Goal: Navigation & Orientation: Find specific page/section

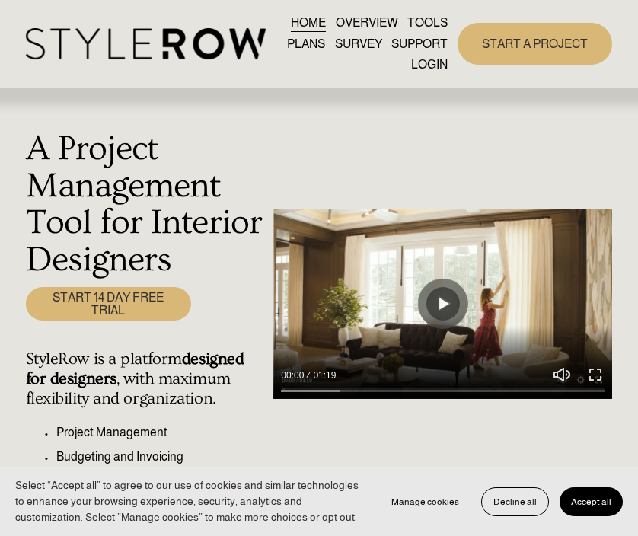
click at [427, 64] on link "LOGIN" at bounding box center [429, 64] width 37 height 21
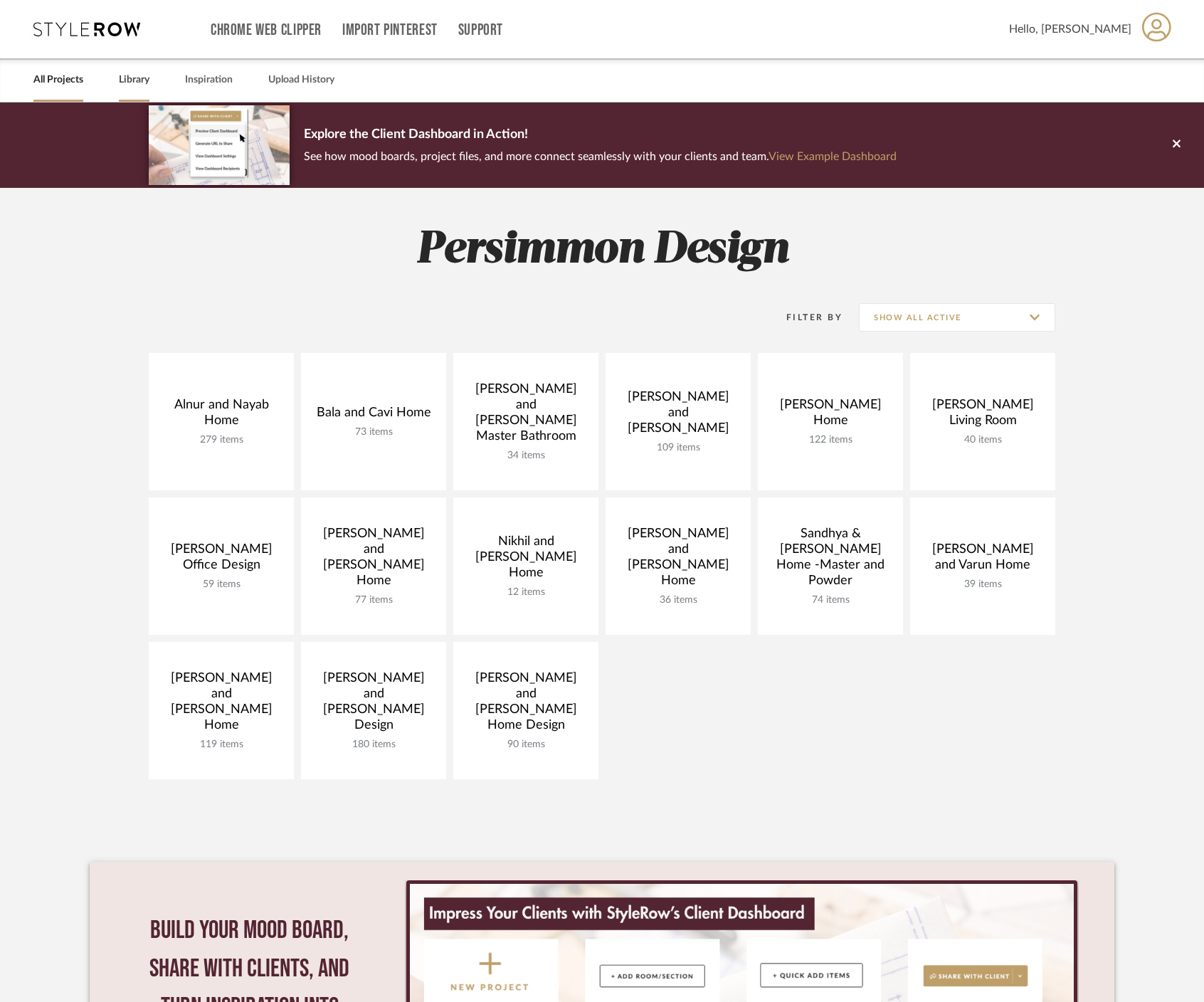
click at [136, 79] on link "Library" at bounding box center [134, 79] width 31 height 20
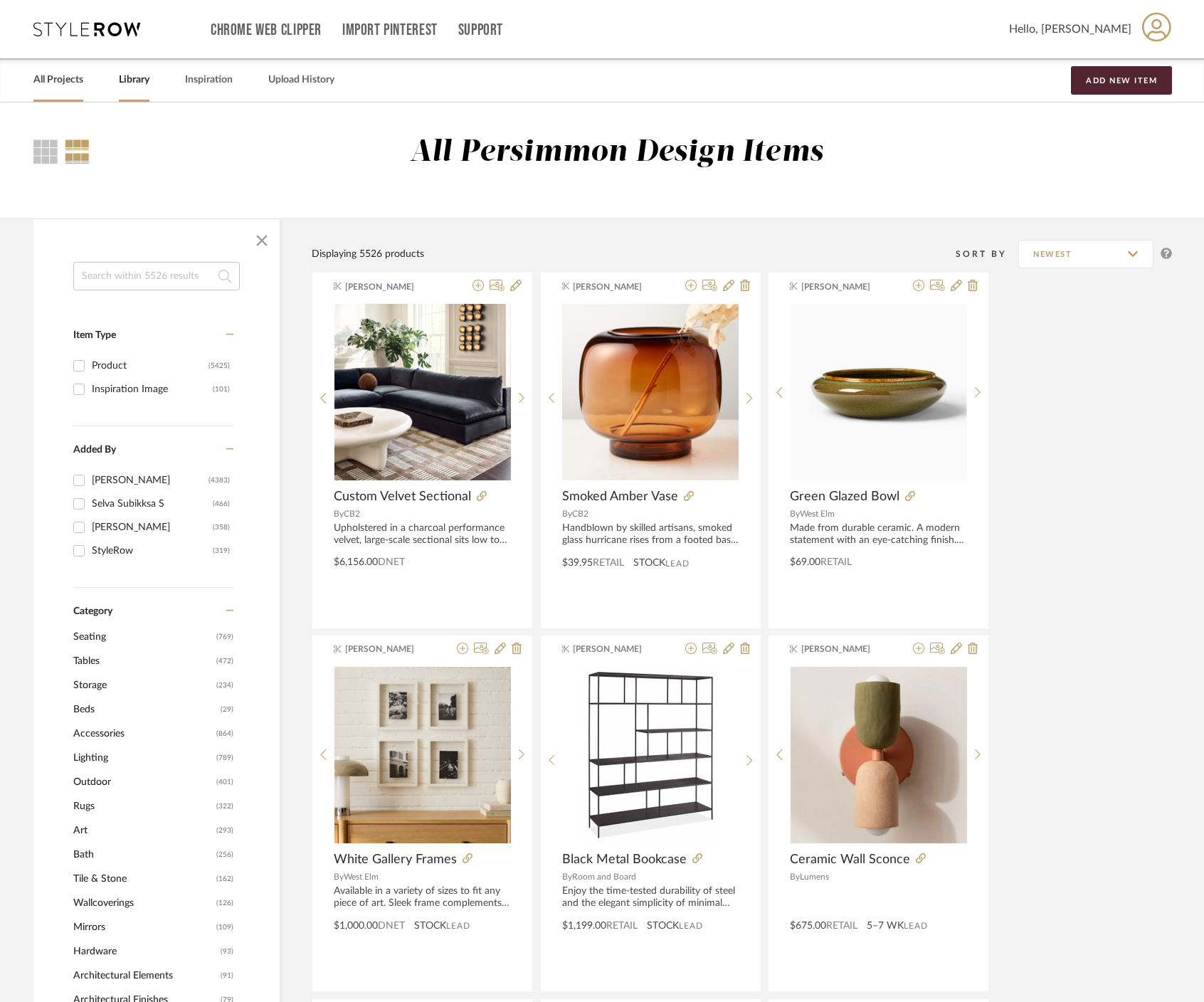
click at [64, 76] on link "All Projects" at bounding box center [58, 79] width 50 height 20
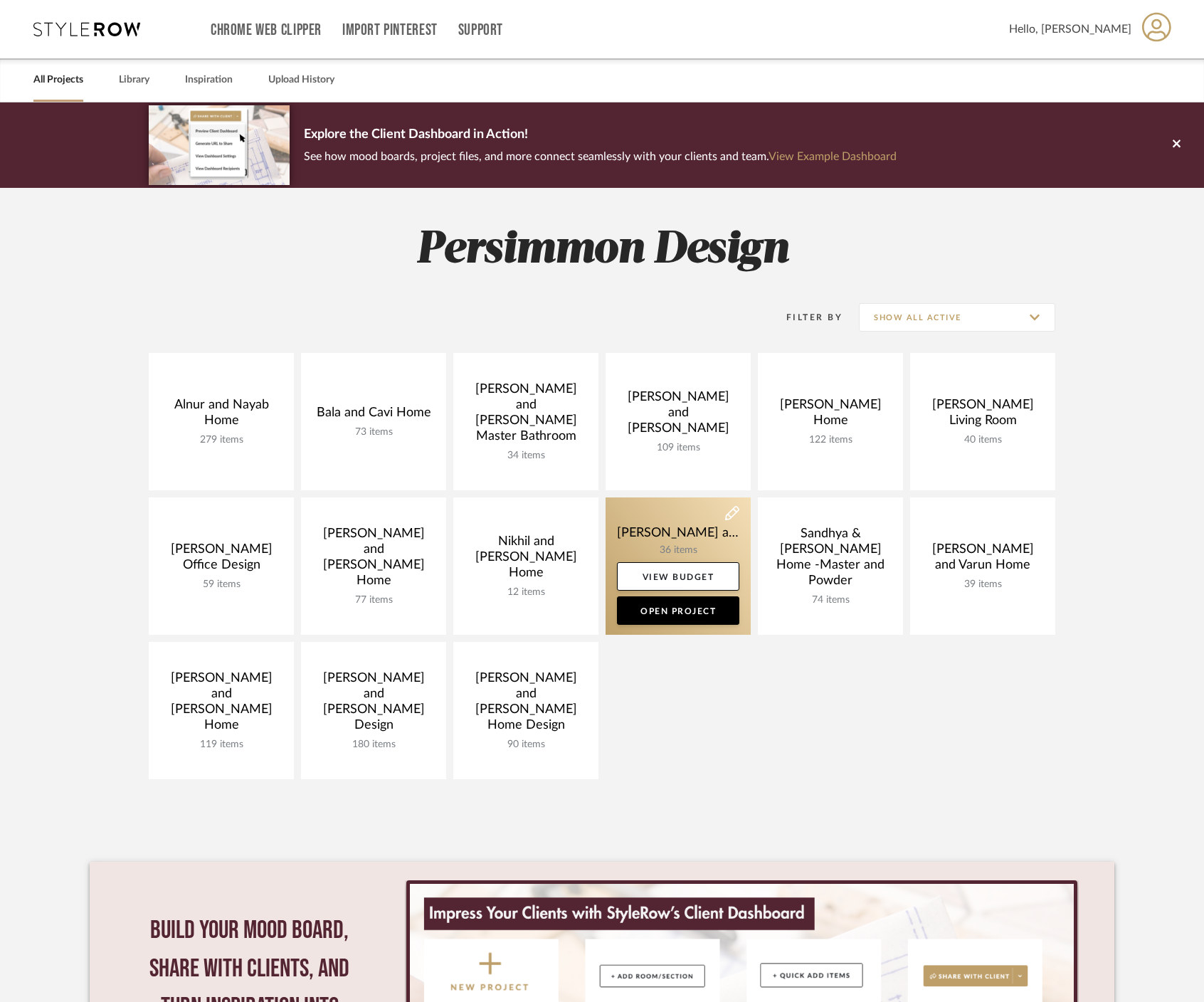
click at [676, 520] on link at bounding box center [678, 565] width 145 height 137
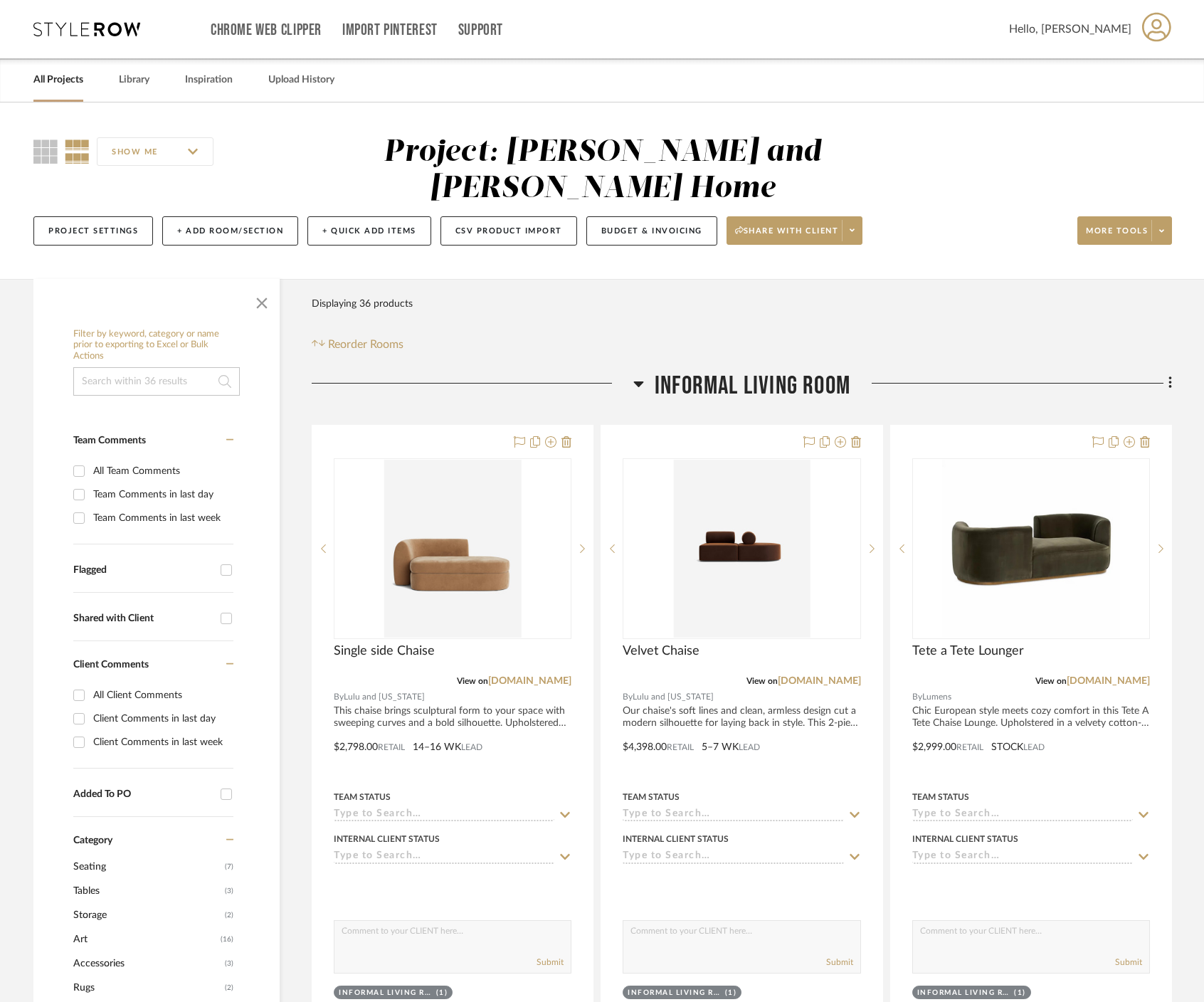
click at [645, 371] on h3 "Informal Living Room" at bounding box center [742, 386] width 217 height 31
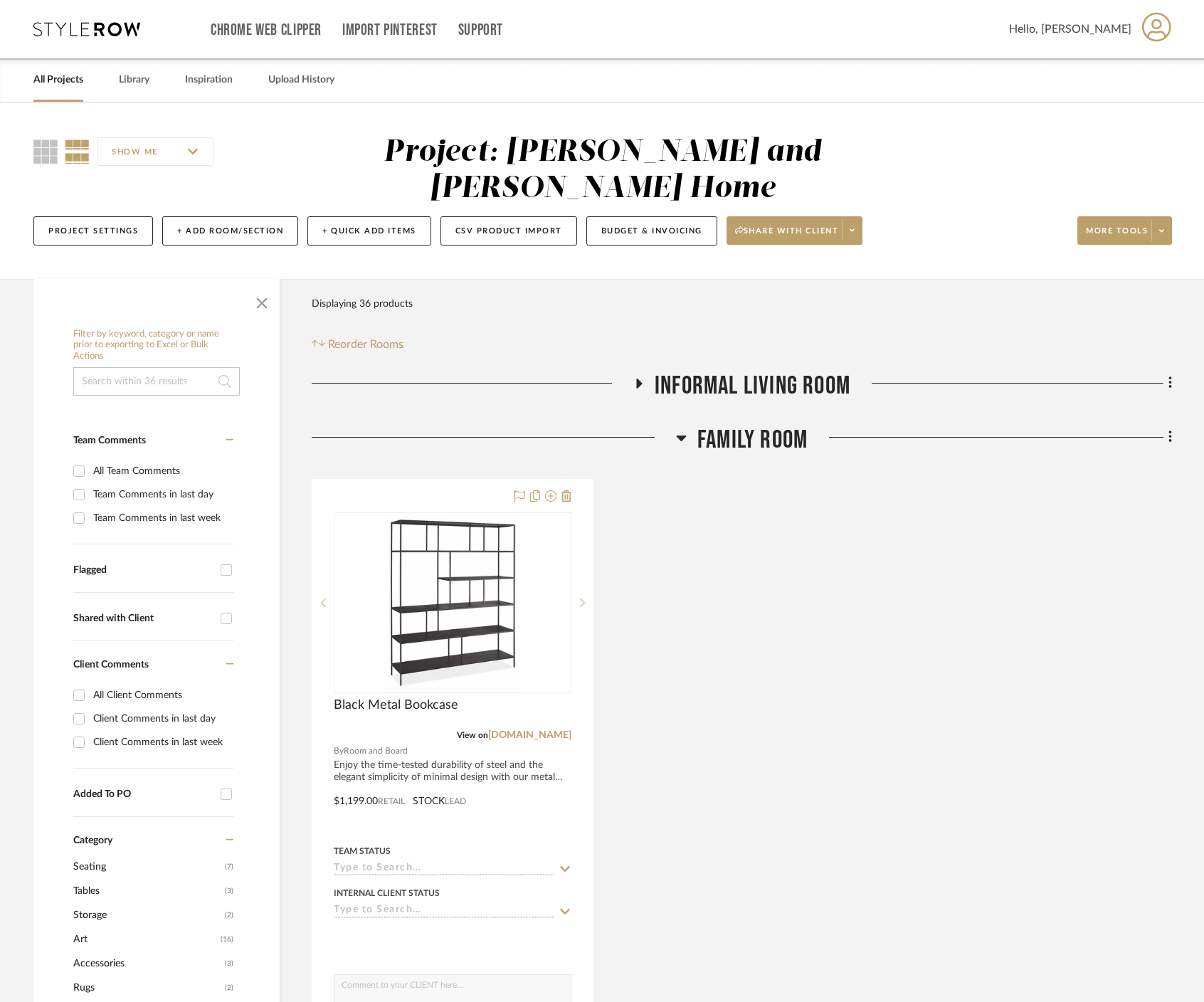
click at [685, 429] on icon at bounding box center [681, 437] width 10 height 17
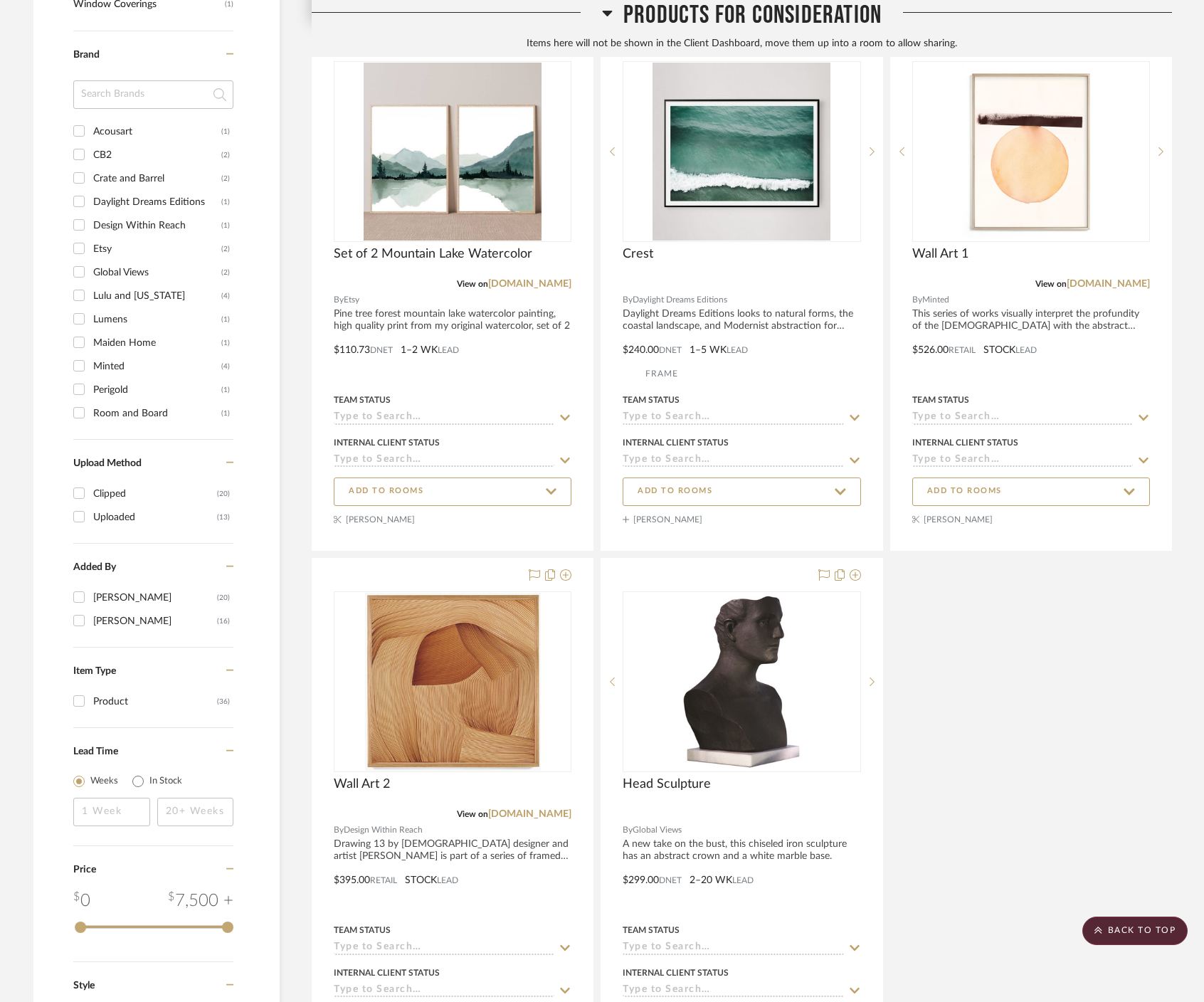
scroll to position [1253, 0]
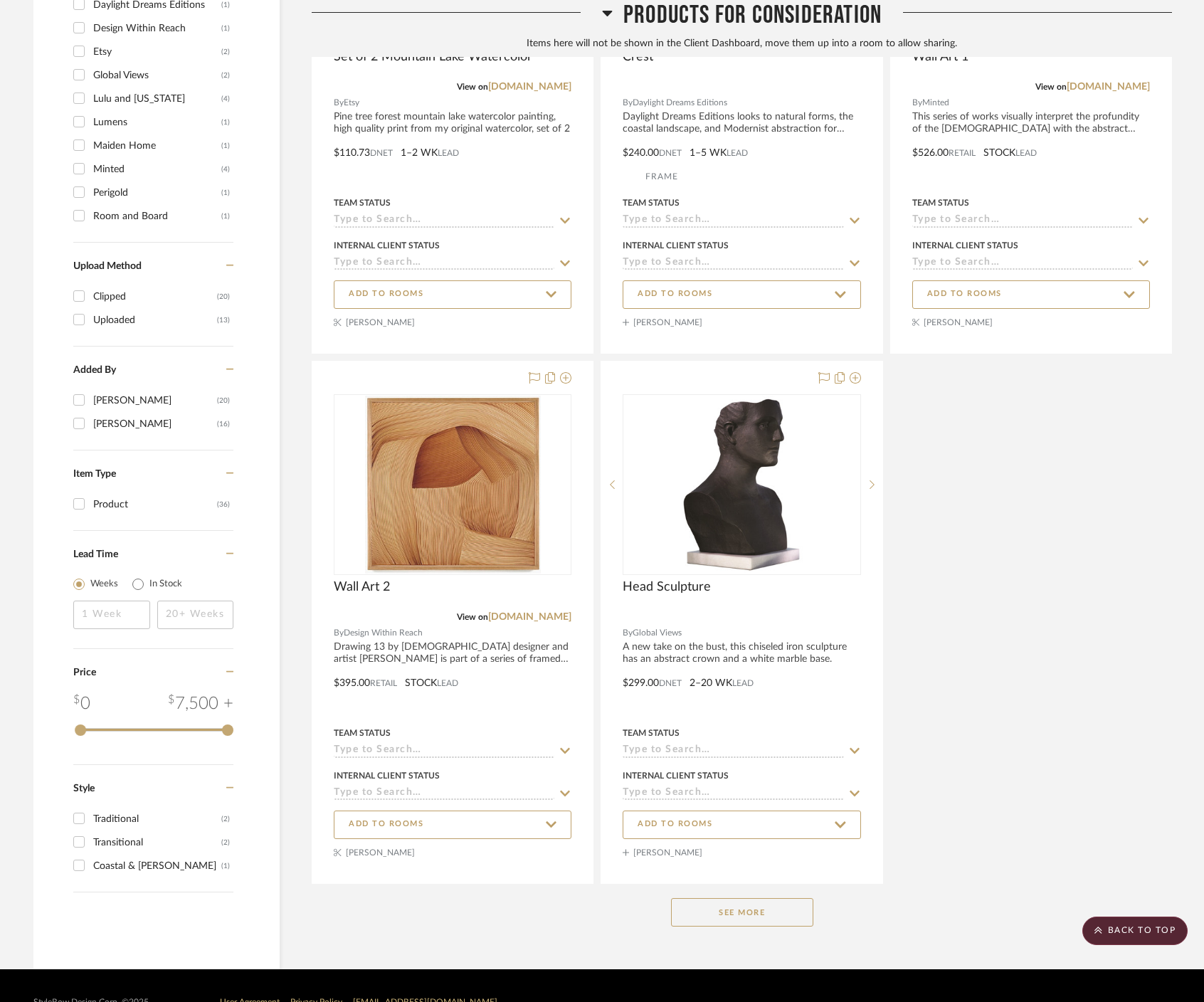
click at [698, 898] on button "See More" at bounding box center [742, 912] width 142 height 28
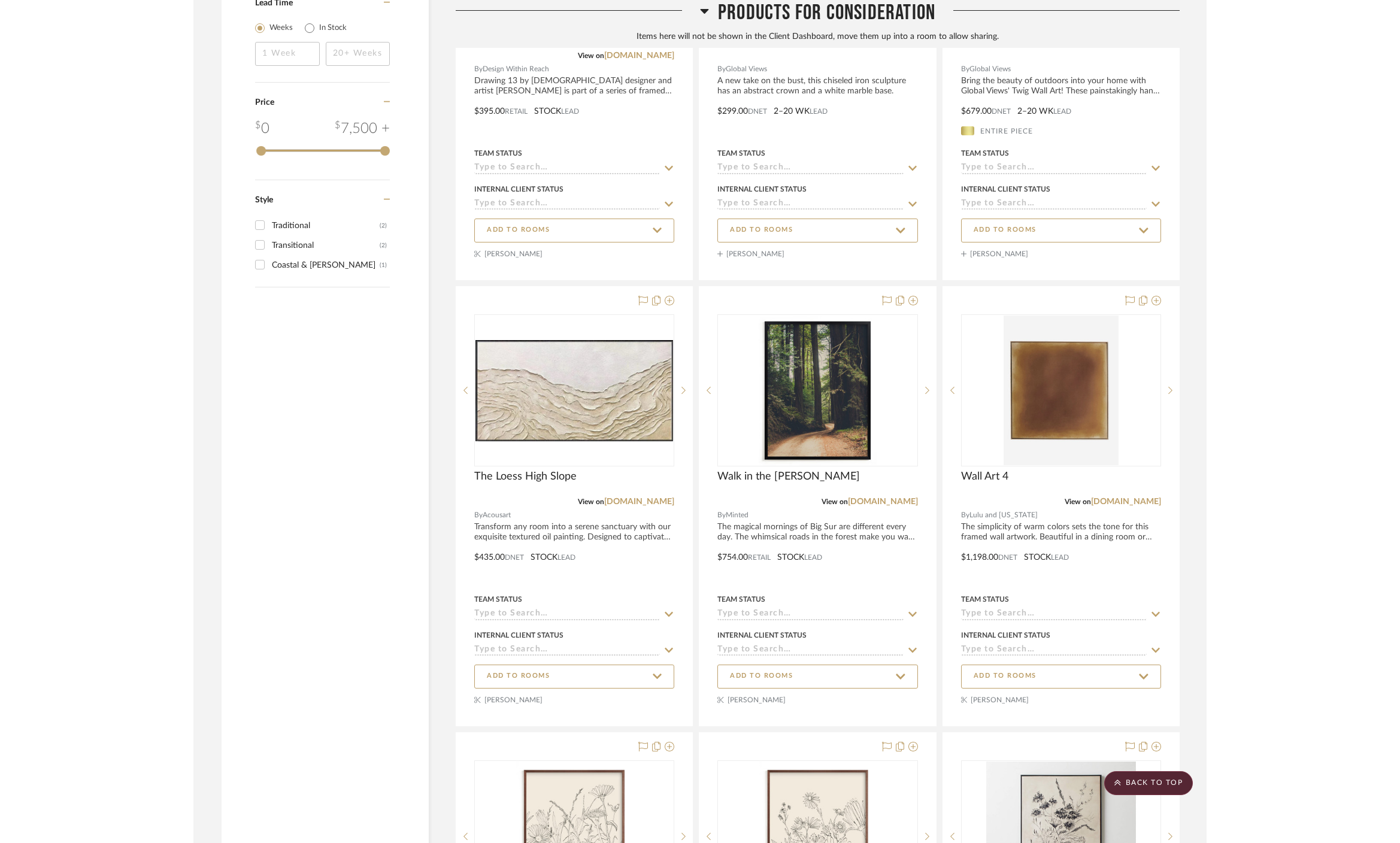
scroll to position [1519, 0]
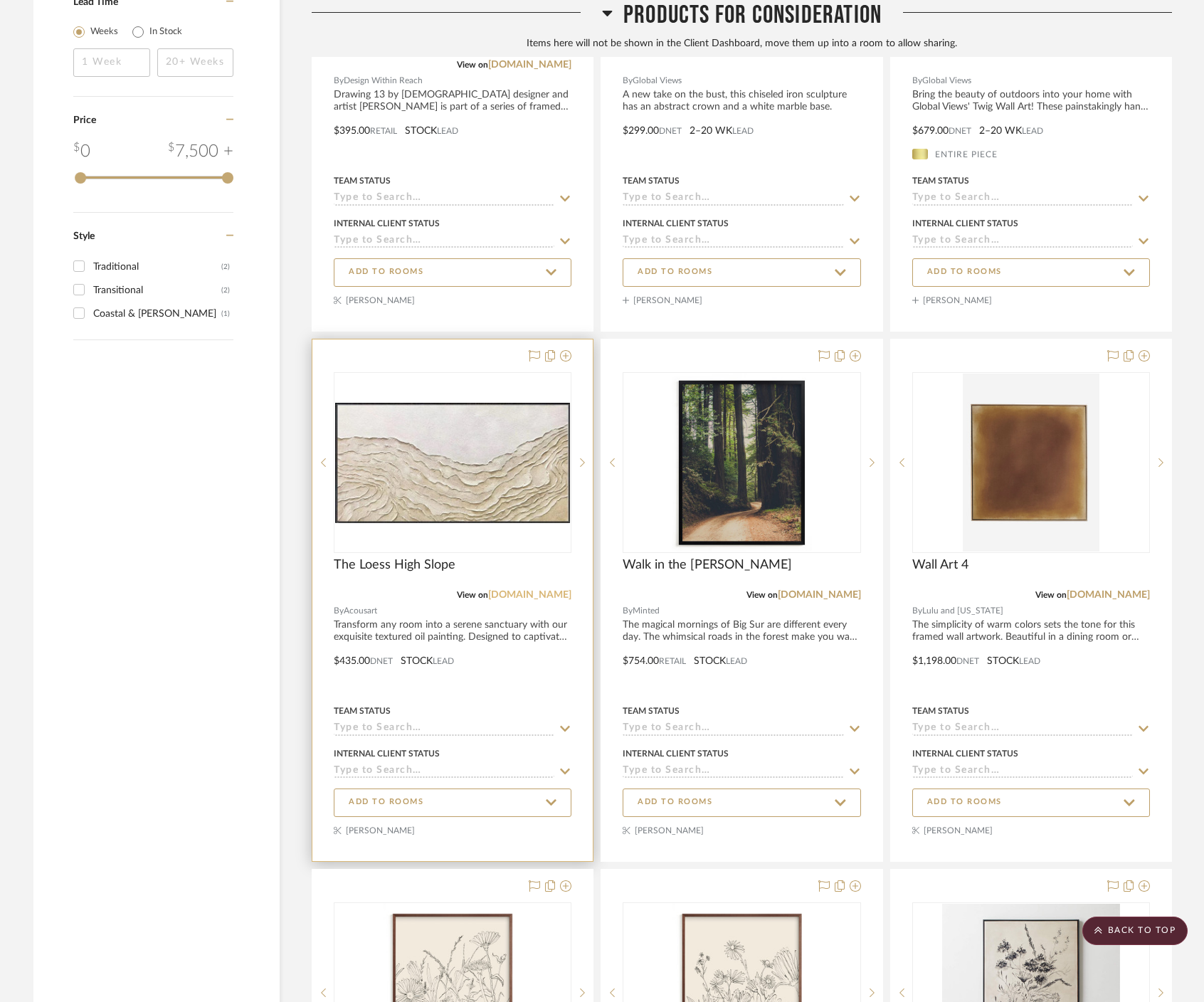
click at [538, 590] on link "[DOMAIN_NAME]" at bounding box center [529, 594] width 83 height 10
